Goal: Check status: Check status

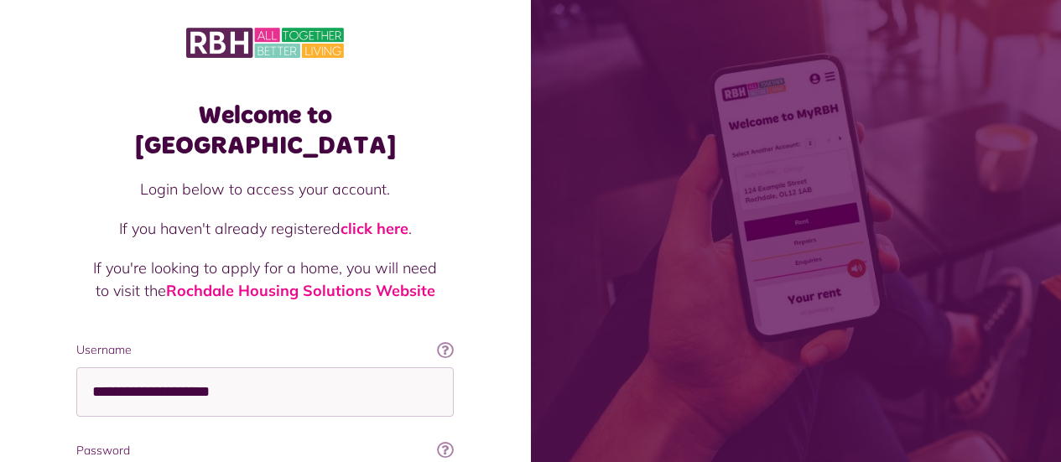
scroll to position [182, 0]
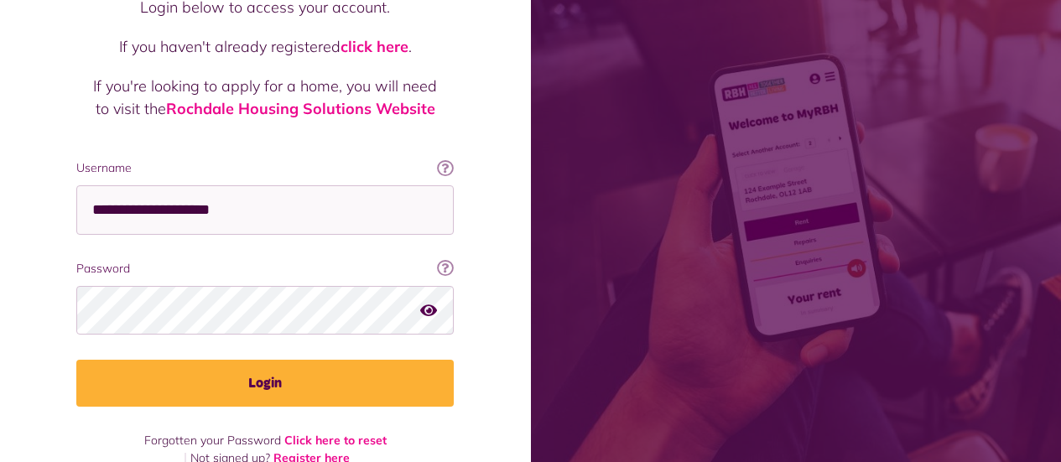
click at [76, 360] on button "Login" at bounding box center [265, 383] width 378 height 47
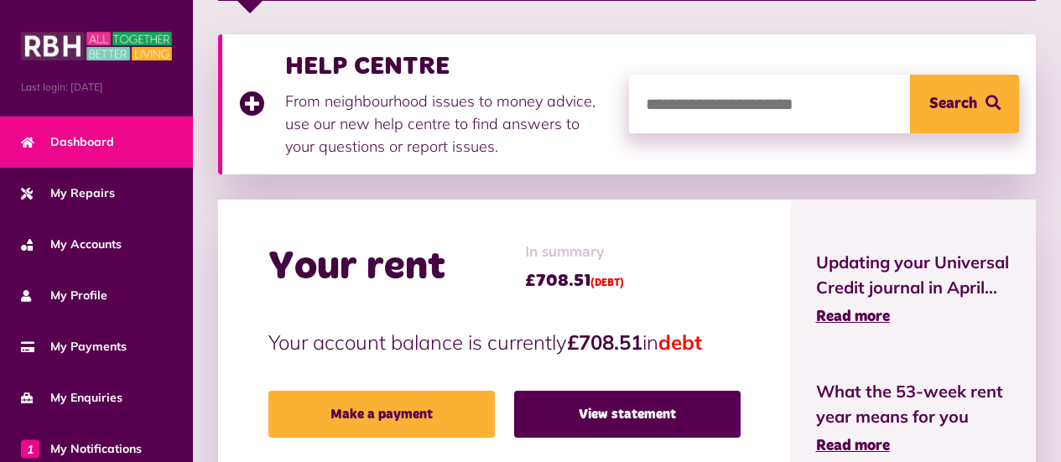
scroll to position [420, 0]
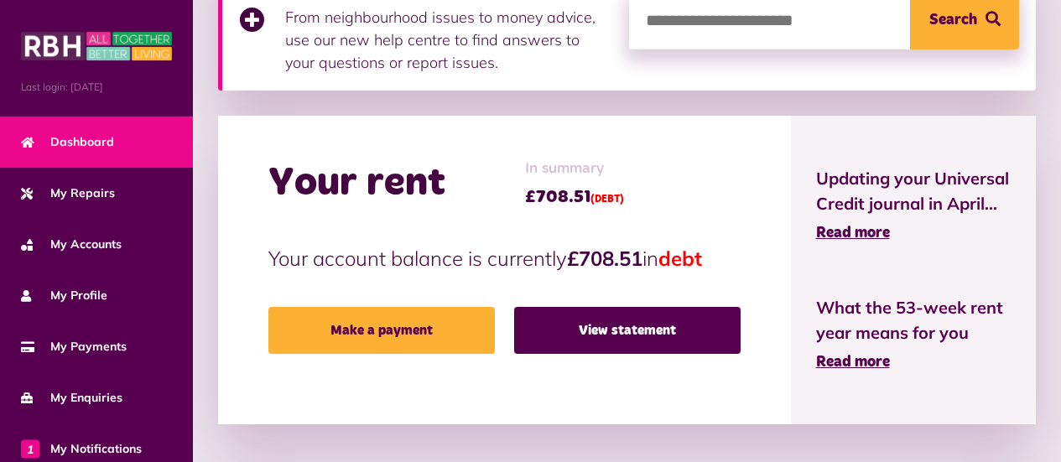
drag, startPoint x: 574, startPoint y: 254, endPoint x: 675, endPoint y: 246, distance: 101.0
click at [675, 261] on p "Your account balance is currently £708.51 in debt" at bounding box center [505, 258] width 472 height 30
click at [667, 164] on div "Your rent In summary £708.51 (DEBT)" at bounding box center [505, 184] width 472 height 52
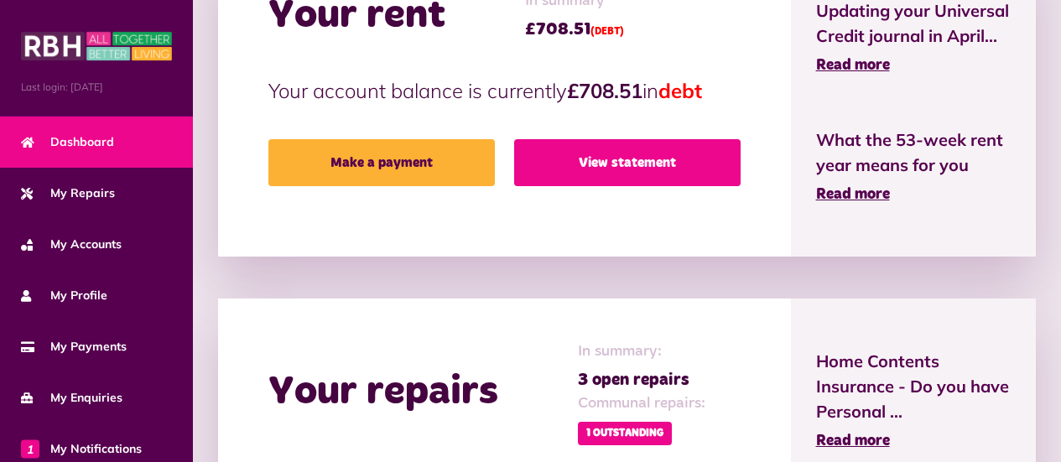
click at [685, 170] on link "View statement" at bounding box center [627, 162] width 227 height 47
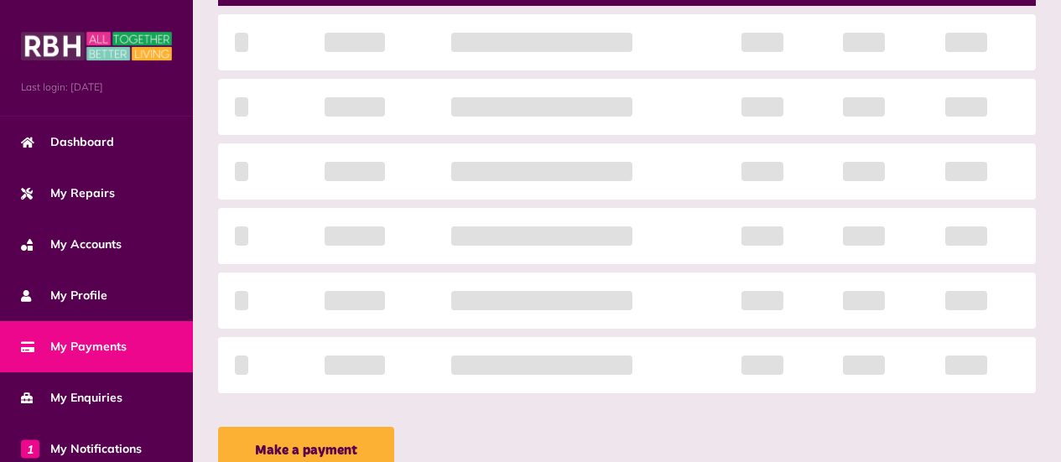
scroll to position [420, 0]
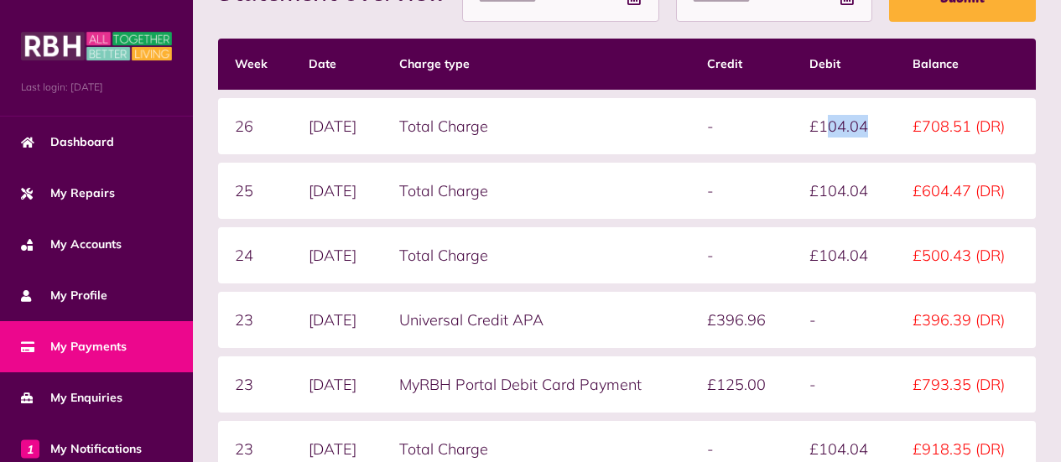
drag, startPoint x: 837, startPoint y: 130, endPoint x: 879, endPoint y: 130, distance: 41.1
click at [879, 130] on td "£104.04" at bounding box center [844, 126] width 103 height 56
click at [833, 164] on td "£104.04" at bounding box center [844, 191] width 103 height 56
drag, startPoint x: 840, startPoint y: 121, endPoint x: 884, endPoint y: 122, distance: 44.5
click at [884, 122] on td "£104.04" at bounding box center [844, 126] width 103 height 56
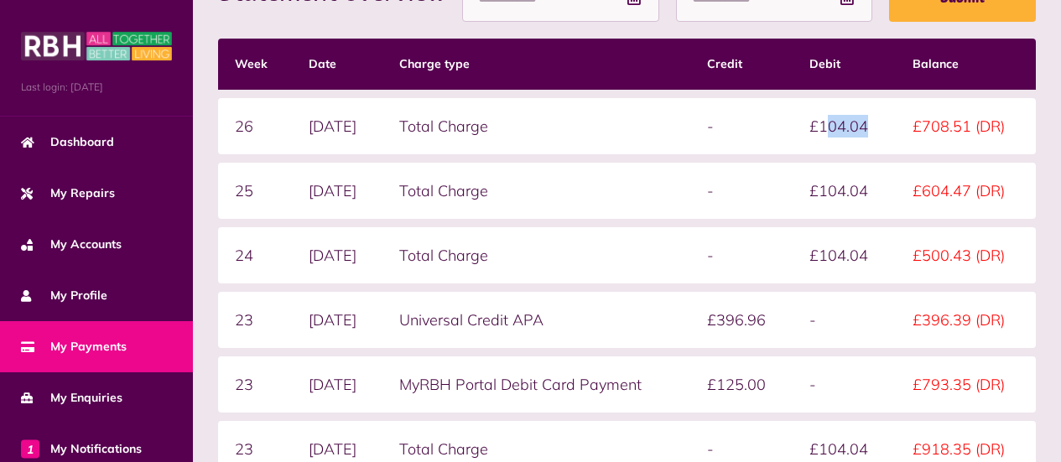
click at [863, 170] on td "£104.04" at bounding box center [844, 191] width 103 height 56
drag, startPoint x: 833, startPoint y: 130, endPoint x: 892, endPoint y: 126, distance: 58.9
click at [892, 126] on td "£104.04" at bounding box center [844, 126] width 103 height 56
click at [807, 181] on td "£104.04" at bounding box center [844, 191] width 103 height 56
drag, startPoint x: 899, startPoint y: 120, endPoint x: 814, endPoint y: 242, distance: 148.3
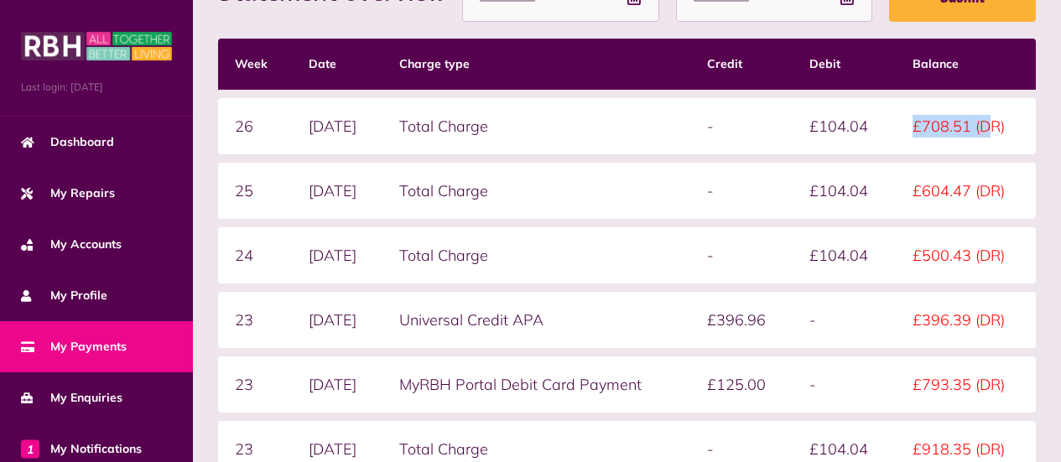
click at [989, 128] on tr "26 29/09/2025 Total Charge - £104.04 £708.51 (DR)" at bounding box center [627, 126] width 818 height 56
click at [721, 210] on td "-" at bounding box center [742, 191] width 103 height 56
drag, startPoint x: 918, startPoint y: 124, endPoint x: 998, endPoint y: 136, distance: 80.6
click at [998, 136] on td "£708.51 (DR)" at bounding box center [966, 126] width 140 height 56
click at [829, 178] on td "£104.04" at bounding box center [844, 191] width 103 height 56
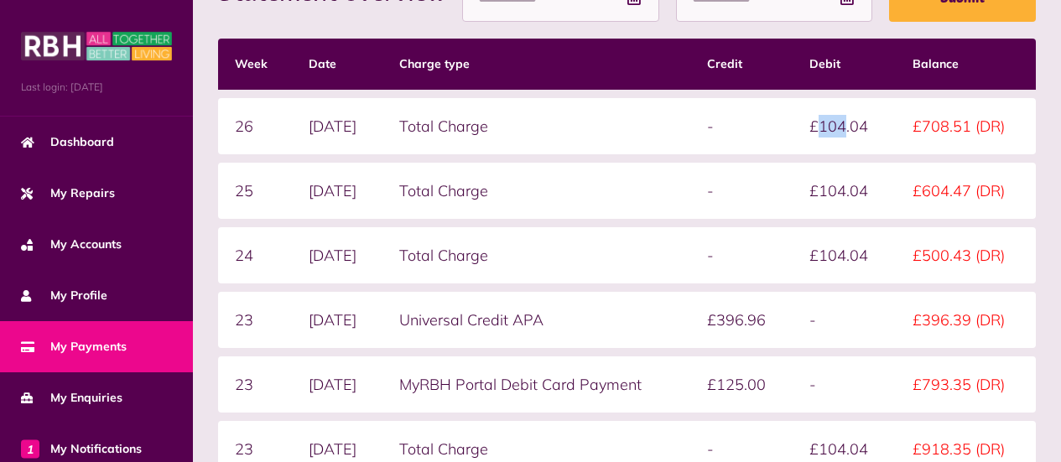
drag, startPoint x: 831, startPoint y: 132, endPoint x: 847, endPoint y: 133, distance: 16.0
click at [852, 132] on td "£104.04" at bounding box center [844, 126] width 103 height 56
click at [729, 159] on table "Week Date Charge type Credit Debit Balance 26 29/09/2025 Total Charge - £104.04…" at bounding box center [627, 258] width 818 height 456
click at [846, 129] on td "£104.04" at bounding box center [844, 126] width 103 height 56
click at [609, 130] on td "Total Charge" at bounding box center [537, 126] width 308 height 56
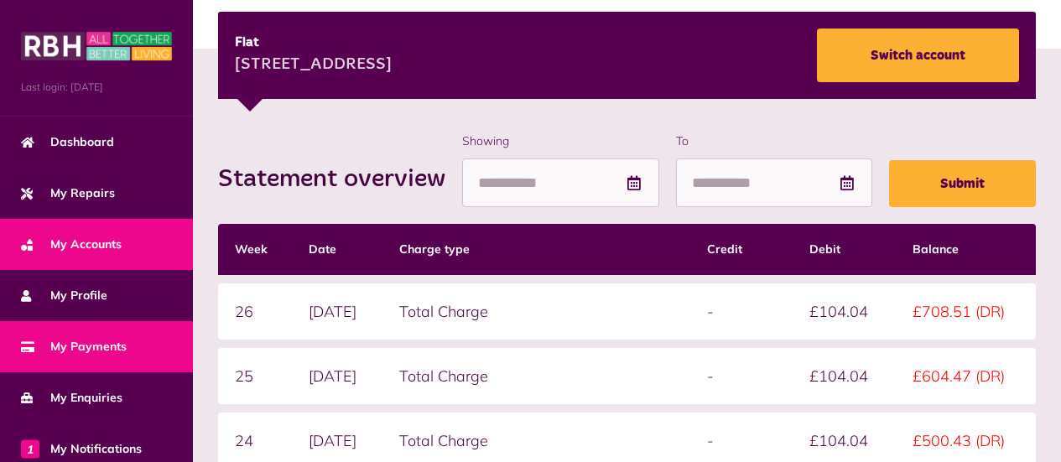
scroll to position [252, 0]
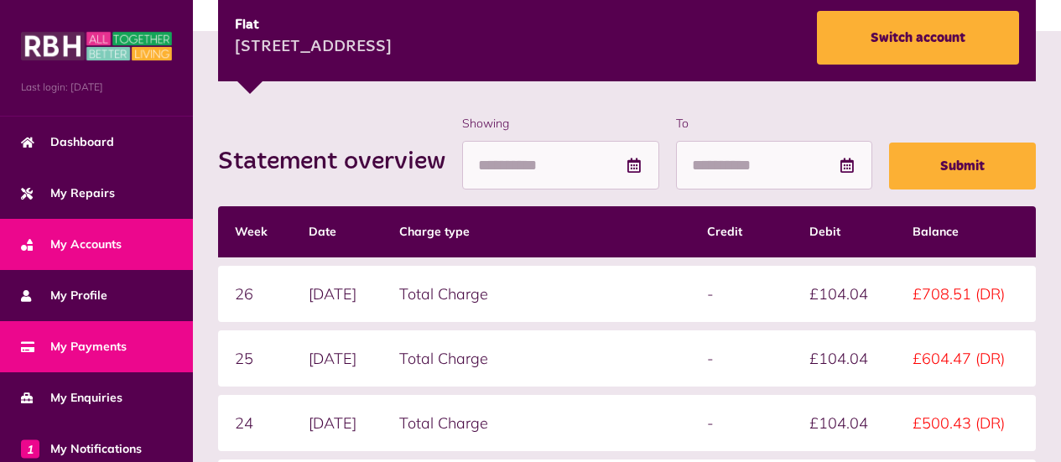
click at [133, 243] on link "My Accounts" at bounding box center [96, 244] width 193 height 51
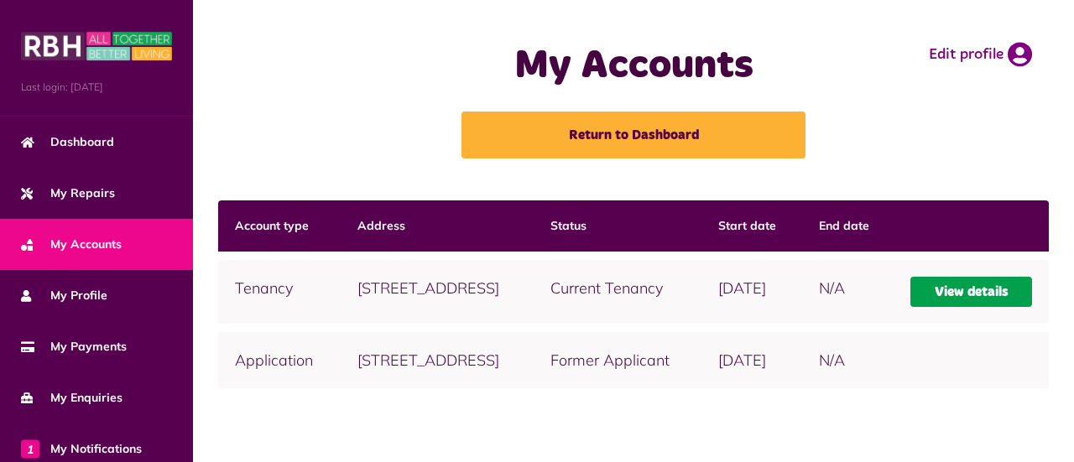
click at [994, 307] on link "View details" at bounding box center [971, 292] width 122 height 30
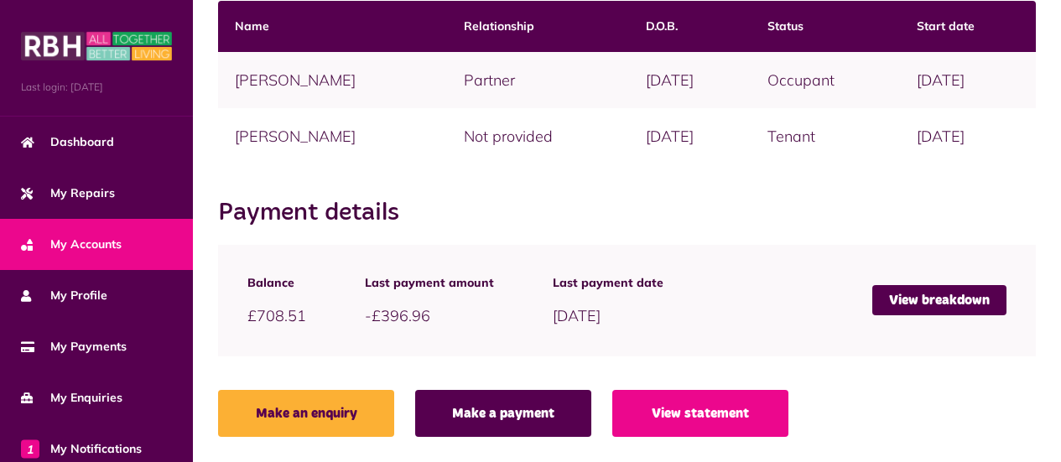
scroll to position [461, 0]
drag, startPoint x: 425, startPoint y: 283, endPoint x: 460, endPoint y: 280, distance: 35.3
click at [460, 280] on span "Last payment amount" at bounding box center [429, 283] width 129 height 18
click at [574, 237] on section "Payment details Balance £708.51 Last payment amount -£396.96 Last payment date …" at bounding box center [627, 322] width 818 height 248
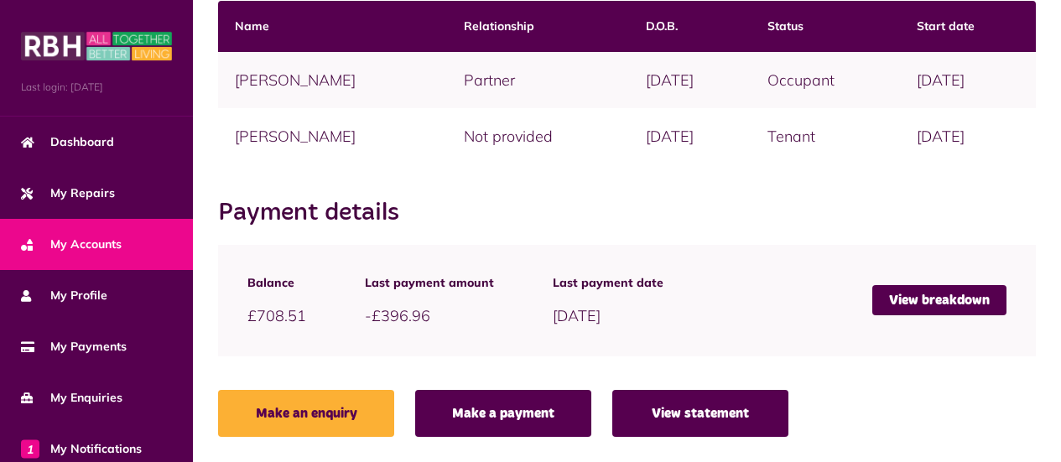
click at [723, 407] on link "View statement" at bounding box center [701, 413] width 176 height 47
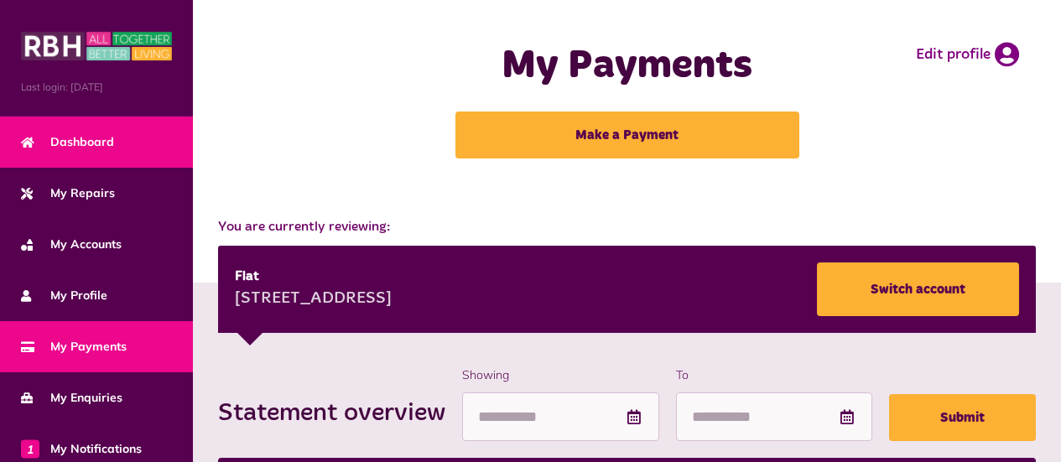
click at [118, 149] on link "Dashboard" at bounding box center [96, 142] width 193 height 51
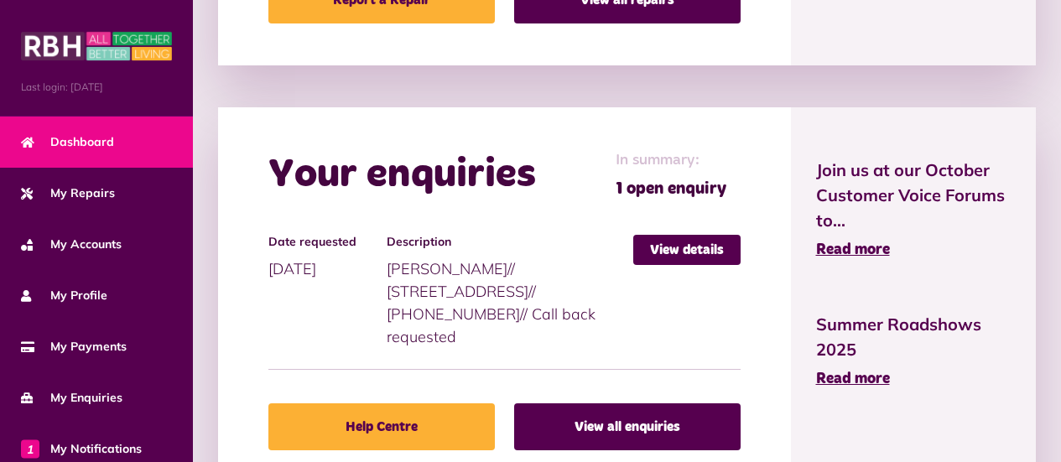
scroll to position [1479, 0]
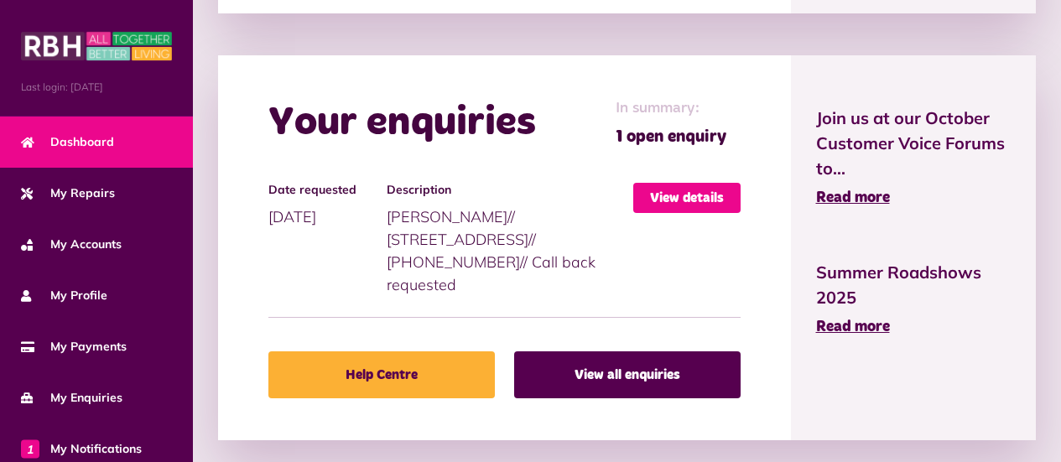
click at [700, 193] on link "View details" at bounding box center [687, 198] width 107 height 30
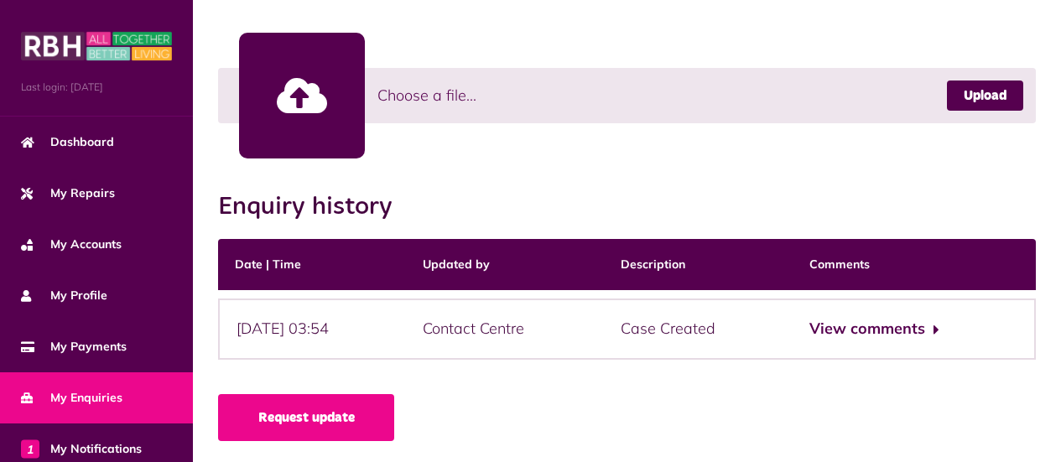
scroll to position [530, 0]
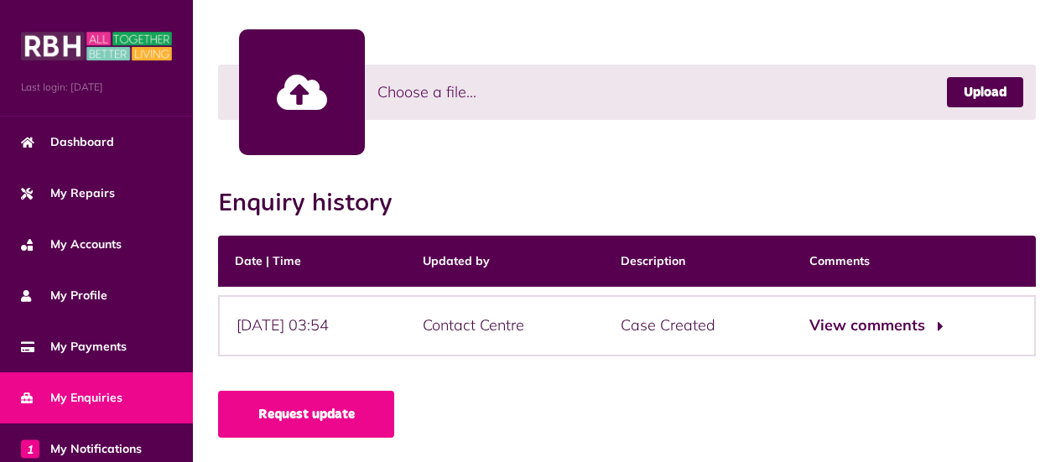
click at [865, 324] on button "View comments" at bounding box center [875, 326] width 130 height 24
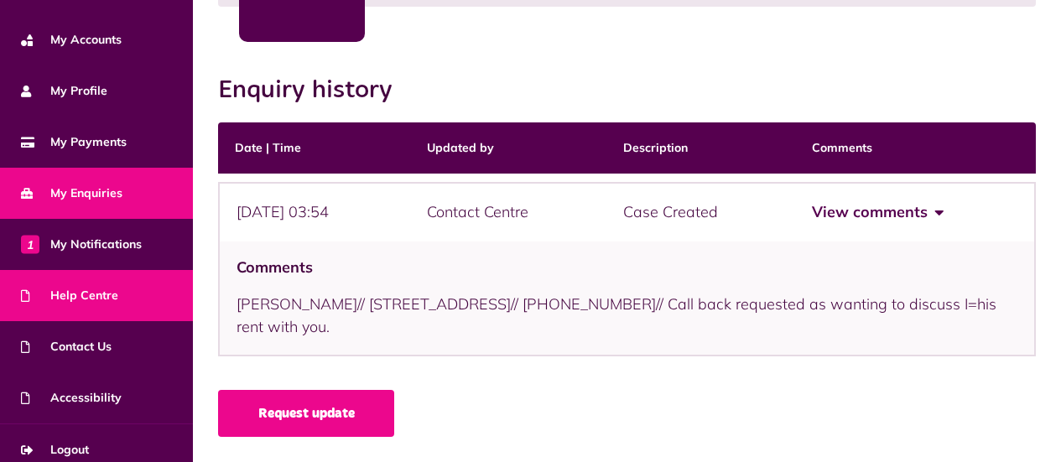
scroll to position [216, 0]
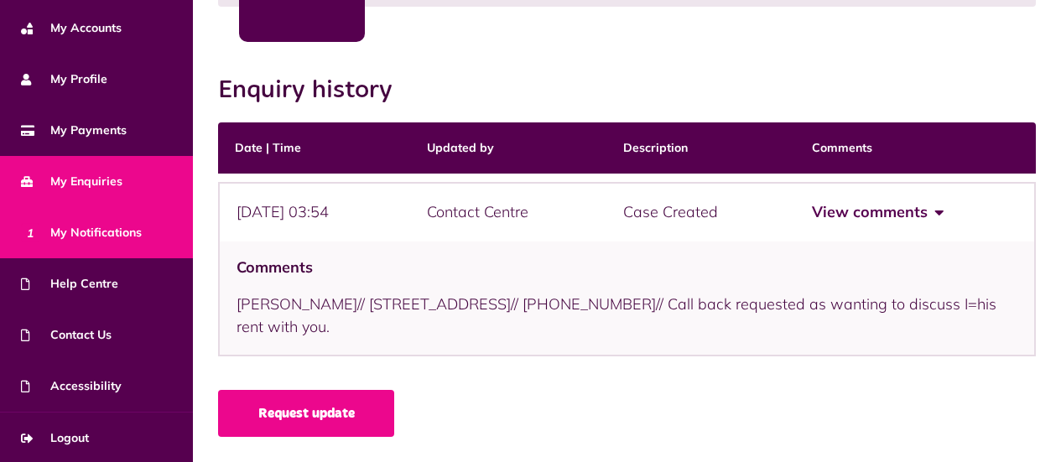
click at [149, 225] on link "1 My Notifications" at bounding box center [96, 232] width 193 height 51
click at [138, 228] on span "1 My Notifications" at bounding box center [81, 233] width 121 height 18
